Goal: Task Accomplishment & Management: Complete application form

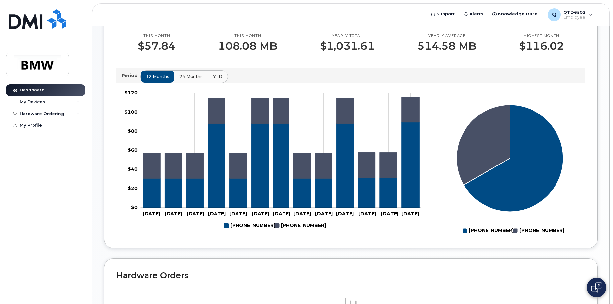
scroll to position [164, 0]
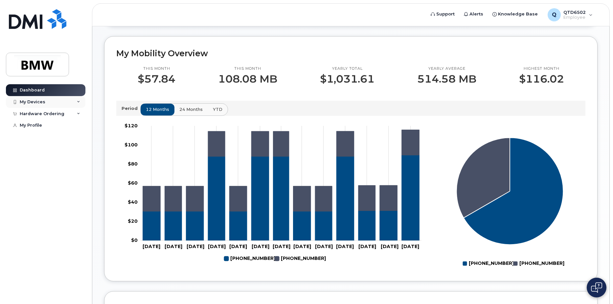
click at [78, 103] on icon at bounding box center [78, 101] width 3 height 3
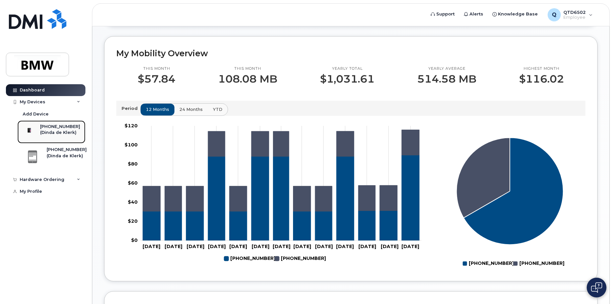
click at [67, 133] on div "(Dinda de Klerk)" at bounding box center [60, 132] width 40 height 6
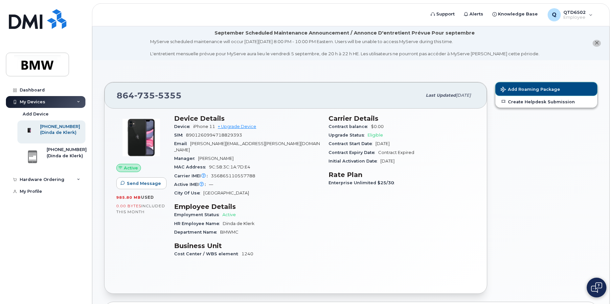
click at [519, 89] on span "Add Roaming Package" at bounding box center [530, 90] width 59 height 6
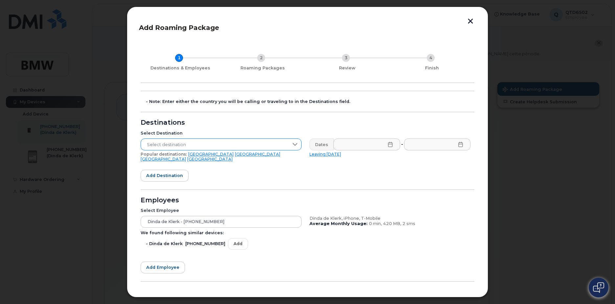
click at [294, 146] on icon at bounding box center [294, 144] width 5 height 5
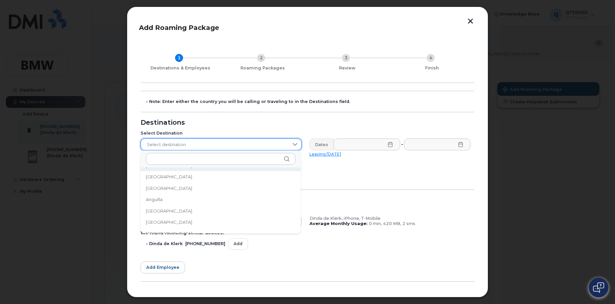
scroll to position [25, 0]
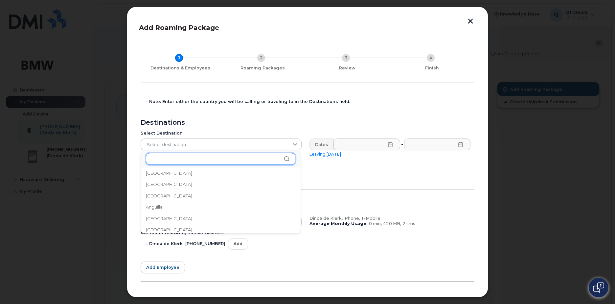
click at [200, 159] on input "text" at bounding box center [220, 159] width 149 height 12
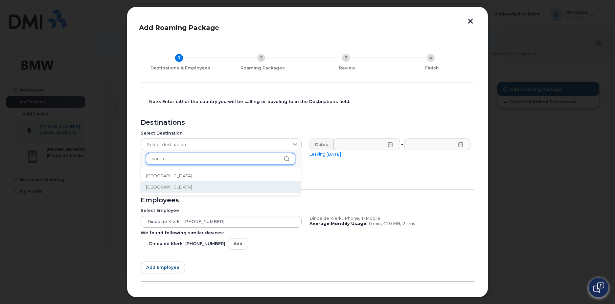
type input "south"
click at [173, 186] on li "[GEOGRAPHIC_DATA]" at bounding box center [221, 186] width 160 height 11
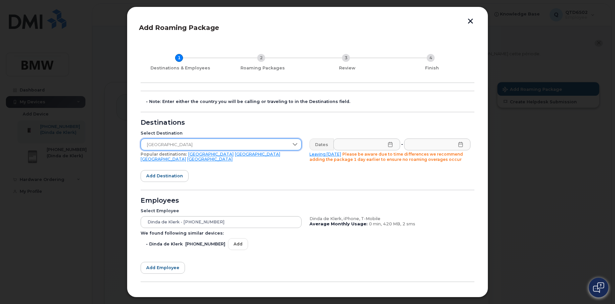
click at [388, 144] on icon at bounding box center [390, 144] width 5 height 5
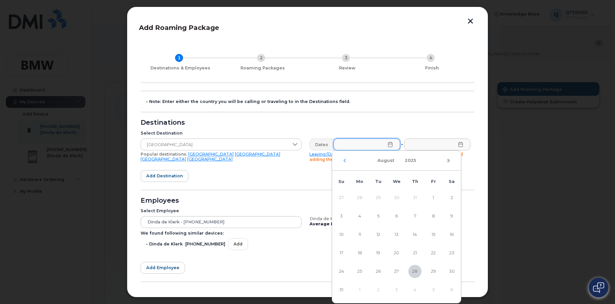
click at [449, 158] on icon "Next Month" at bounding box center [449, 160] width 4 height 5
click at [396, 215] on span "10" at bounding box center [396, 215] width 13 height 13
type input "[DATE]"
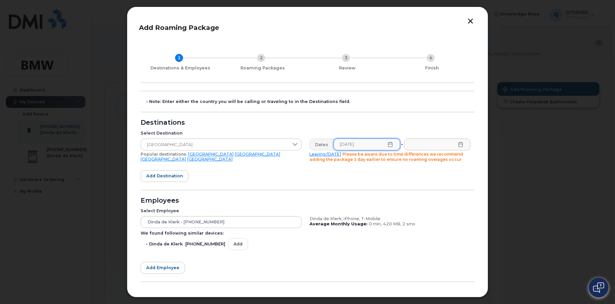
click at [458, 143] on icon at bounding box center [460, 144] width 5 height 5
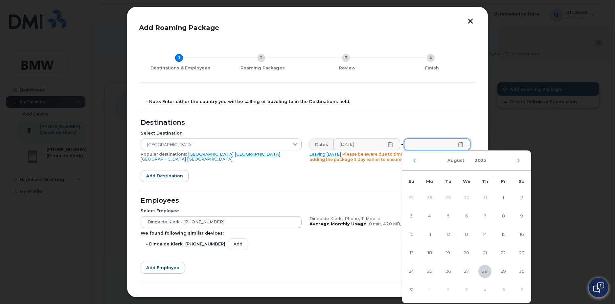
click at [518, 163] on div "[DATE]" at bounding box center [466, 160] width 129 height 20
click at [518, 161] on icon "Next Month" at bounding box center [518, 160] width 4 height 5
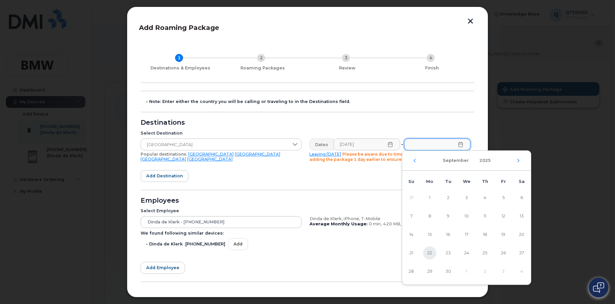
click at [427, 252] on span "22" at bounding box center [429, 252] width 13 height 13
type input "[DATE]"
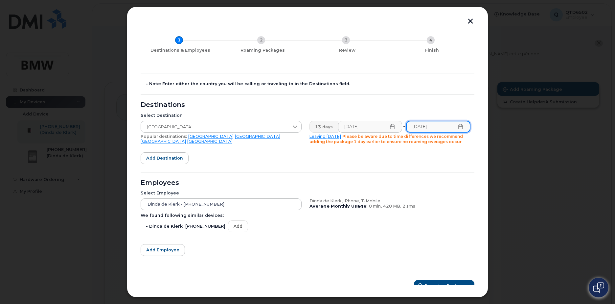
scroll to position [26, 0]
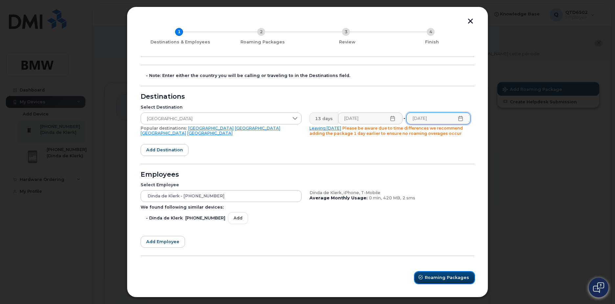
click at [437, 279] on span "Roaming Packages" at bounding box center [447, 277] width 44 height 6
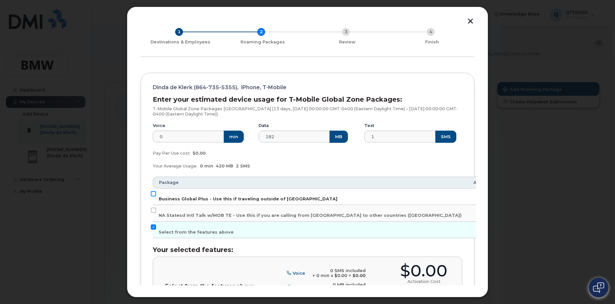
click at [153, 192] on input "Business Global Plus - Use this if traveling outside of [GEOGRAPHIC_DATA]" at bounding box center [153, 193] width 5 height 5
checkbox input "true"
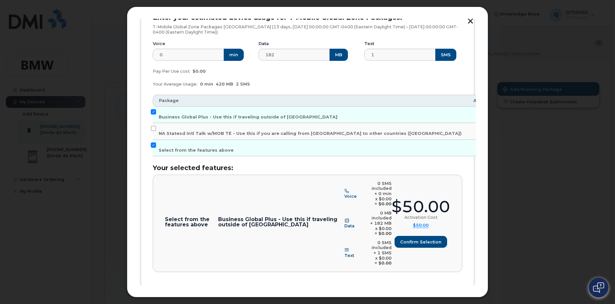
scroll to position [121, 0]
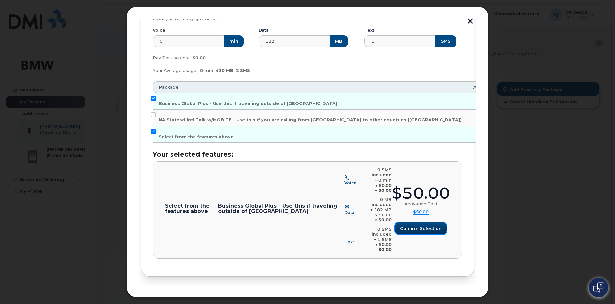
click at [412, 225] on span "Confirm selection" at bounding box center [420, 228] width 41 height 6
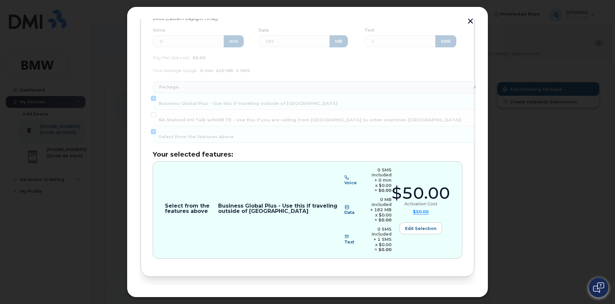
click at [458, 295] on span "Review" at bounding box center [456, 298] width 16 height 6
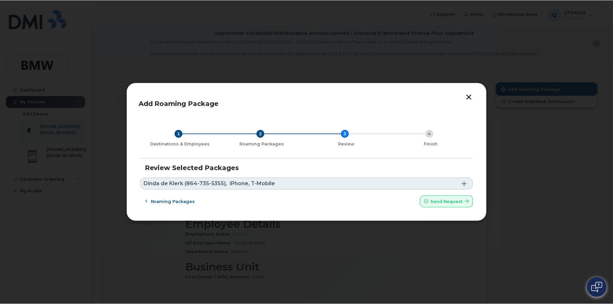
scroll to position [0, 0]
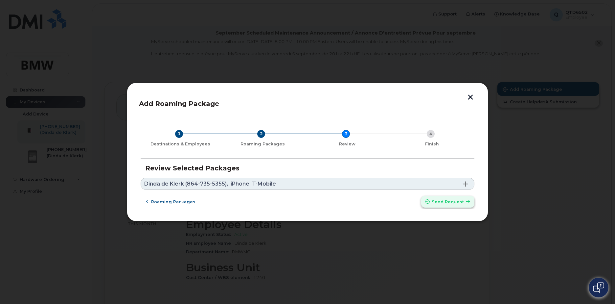
click at [434, 200] on span "Send request" at bounding box center [448, 201] width 32 height 6
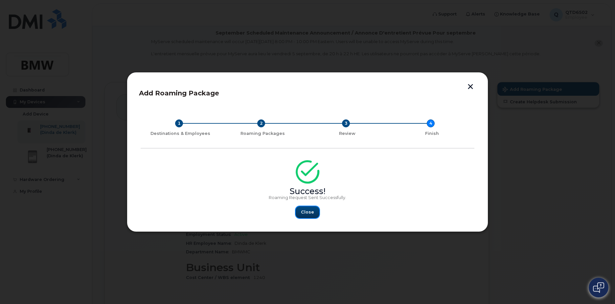
click at [306, 215] on span "Close" at bounding box center [307, 212] width 13 height 6
